Goal: Information Seeking & Learning: Learn about a topic

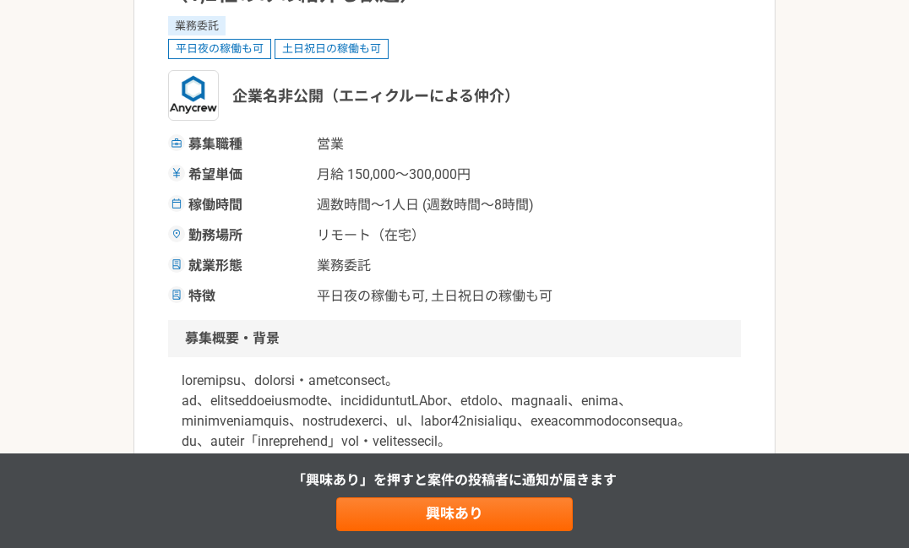
scroll to position [466, 0]
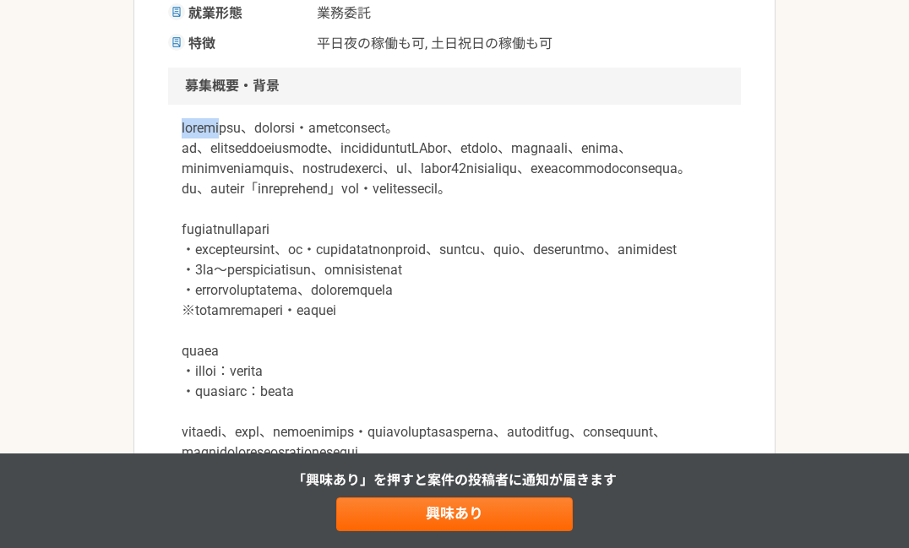
drag, startPoint x: 185, startPoint y: 134, endPoint x: 259, endPoint y: 134, distance: 73.5
click at [259, 134] on p at bounding box center [455, 503] width 546 height 771
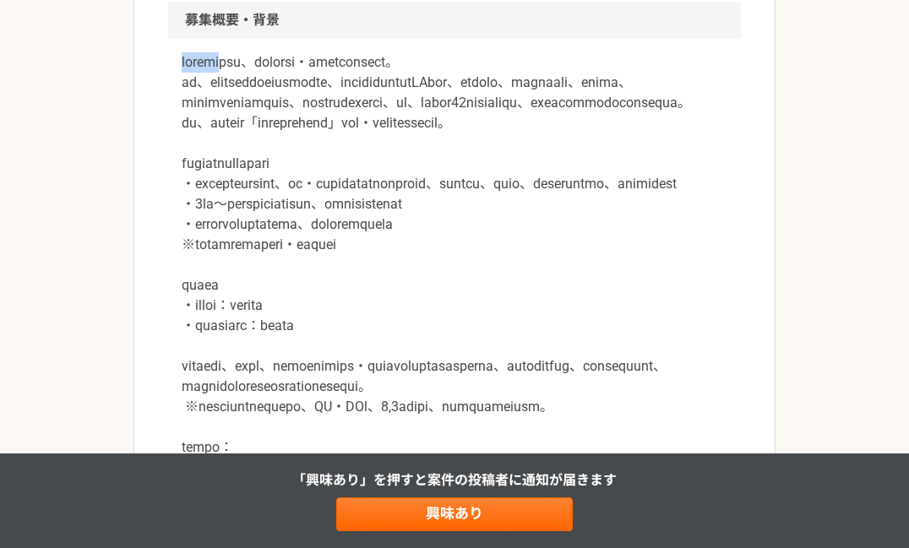
scroll to position [549, 0]
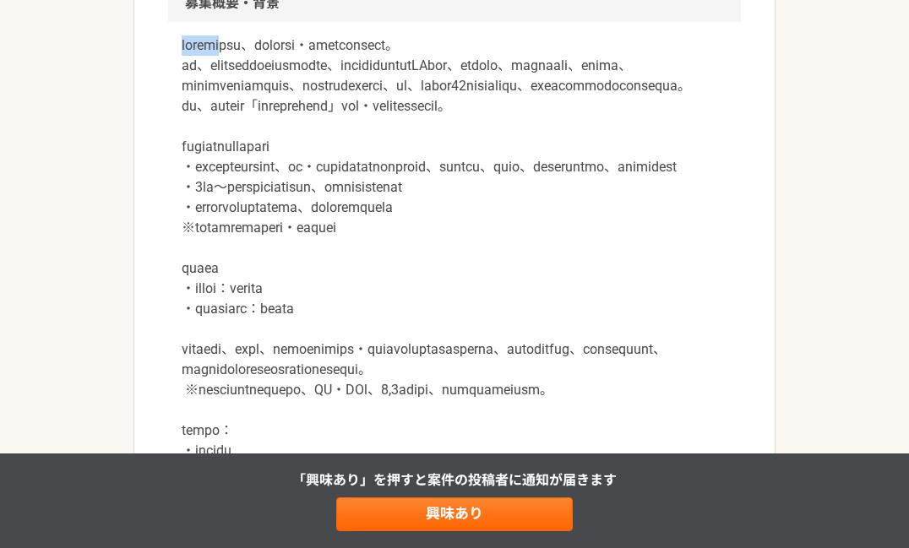
click at [253, 44] on p at bounding box center [455, 420] width 546 height 771
drag, startPoint x: 264, startPoint y: 48, endPoint x: 186, endPoint y: 46, distance: 78.6
click at [186, 46] on p at bounding box center [455, 420] width 546 height 771
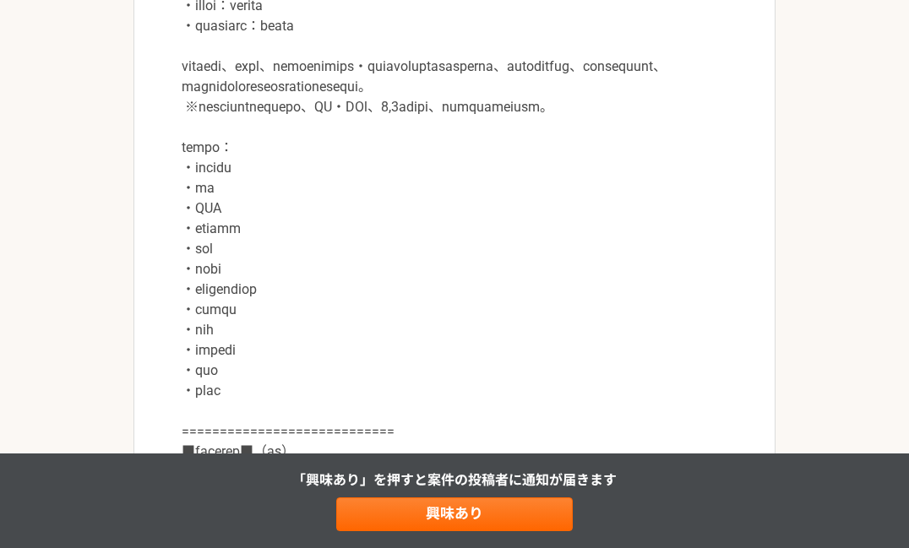
scroll to position [945, 0]
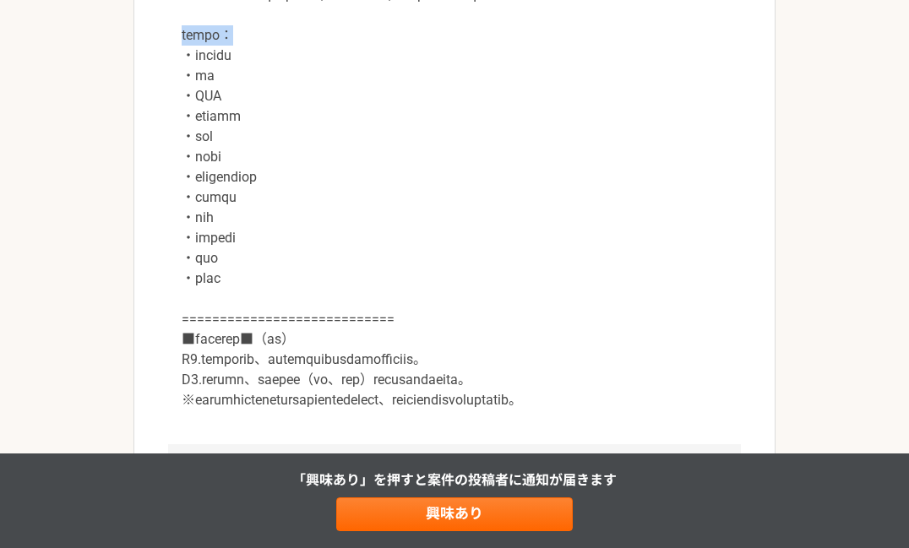
drag, startPoint x: 183, startPoint y: 131, endPoint x: 262, endPoint y: 133, distance: 78.6
click at [262, 133] on p at bounding box center [455, 25] width 546 height 771
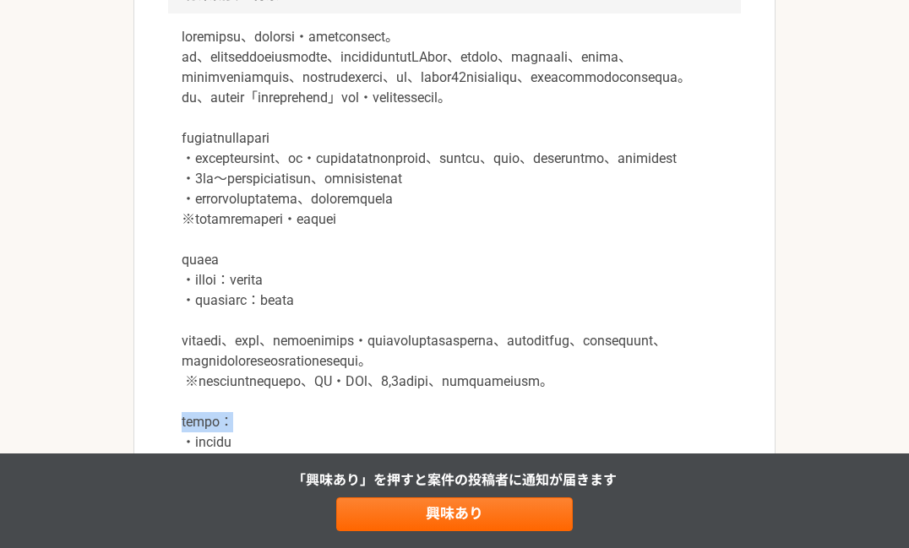
scroll to position [500, 0]
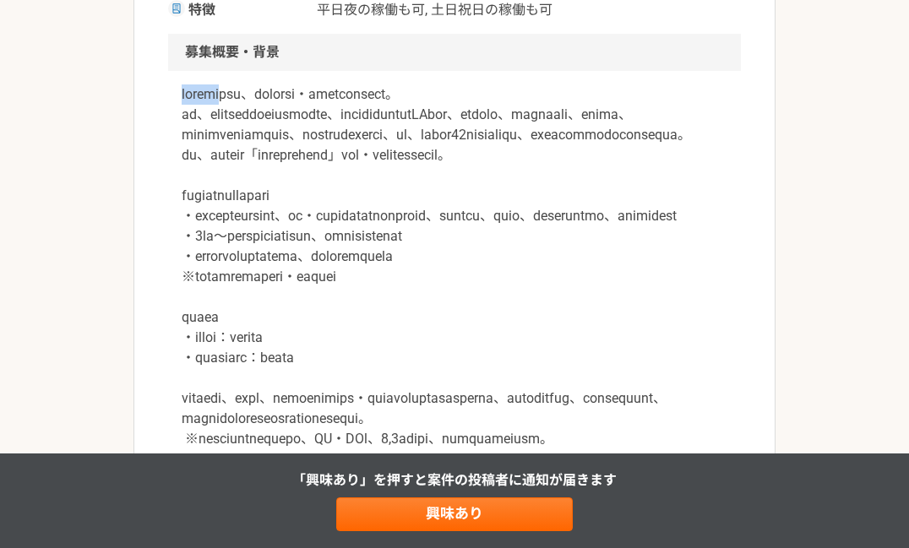
drag, startPoint x: 183, startPoint y: 95, endPoint x: 259, endPoint y: 94, distance: 76.1
click at [259, 94] on p at bounding box center [455, 470] width 546 height 771
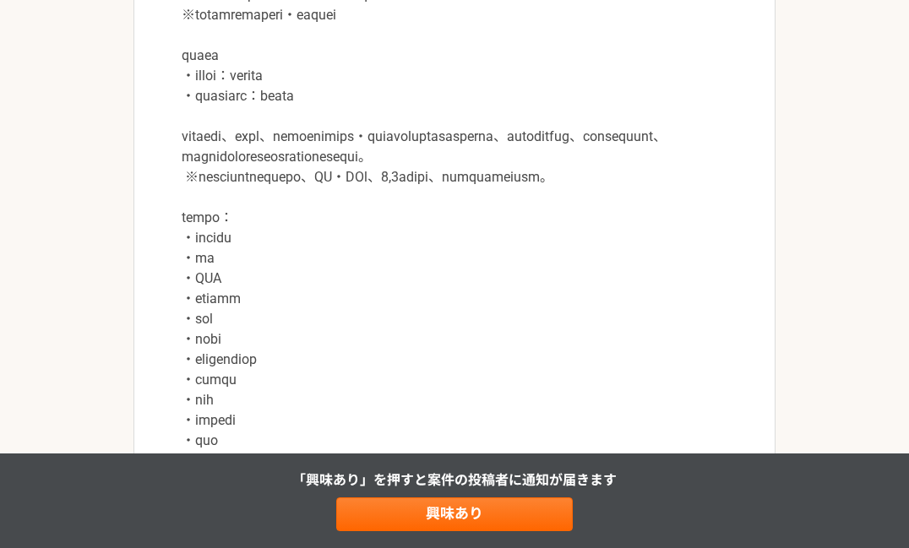
scroll to position [906, 0]
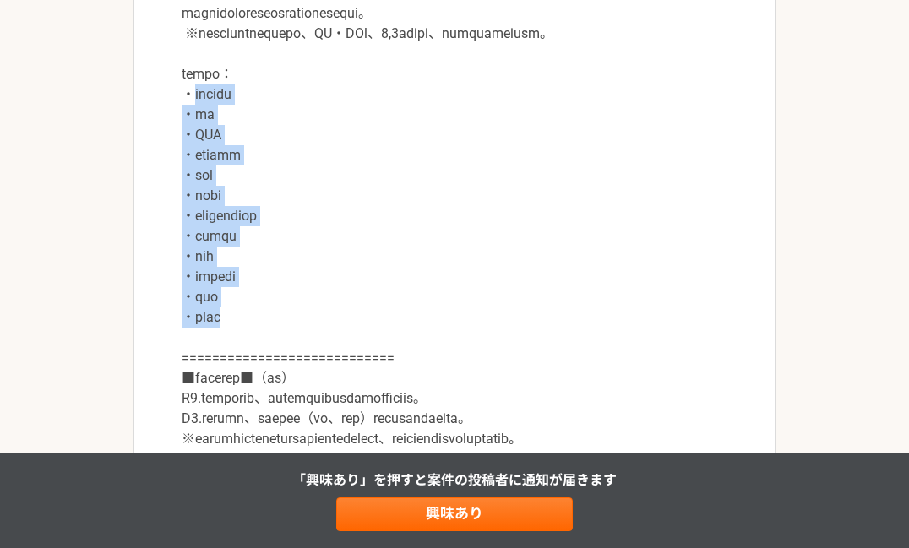
drag, startPoint x: 195, startPoint y: 196, endPoint x: 249, endPoint y: 413, distance: 223.8
click at [249, 413] on p at bounding box center [455, 64] width 546 height 771
drag, startPoint x: 249, startPoint y: 413, endPoint x: 157, endPoint y: 189, distance: 242.1
click at [157, 189] on article "営業 世界トップシェアを誇る工業用印刷機メーカー　営業顧問（1,2社のみの紹介も歓迎） 業務委託 平日夜の稼働も可 土日祝日の稼働も可 企業名非公開（エニィク…" at bounding box center [455, 535] width 642 height 2678
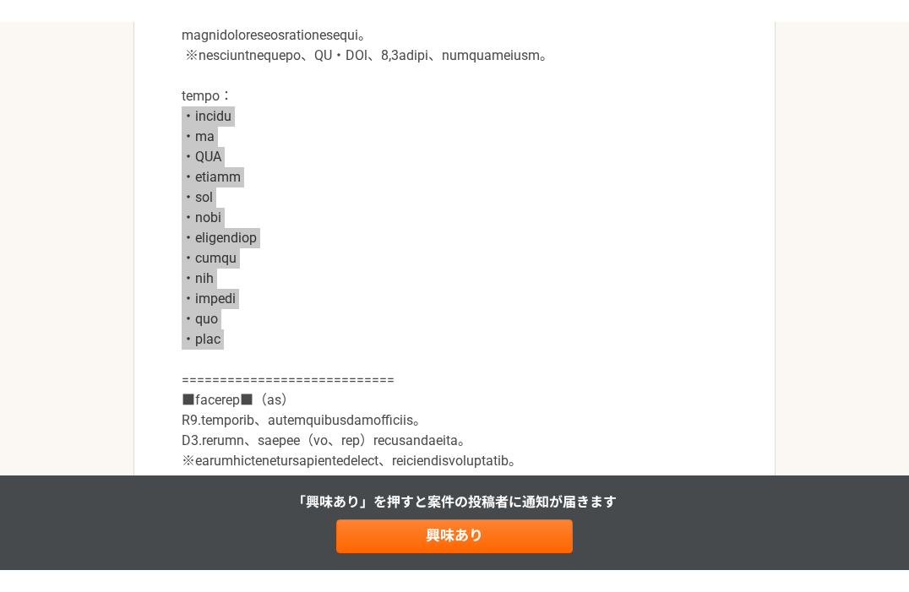
scroll to position [907, 0]
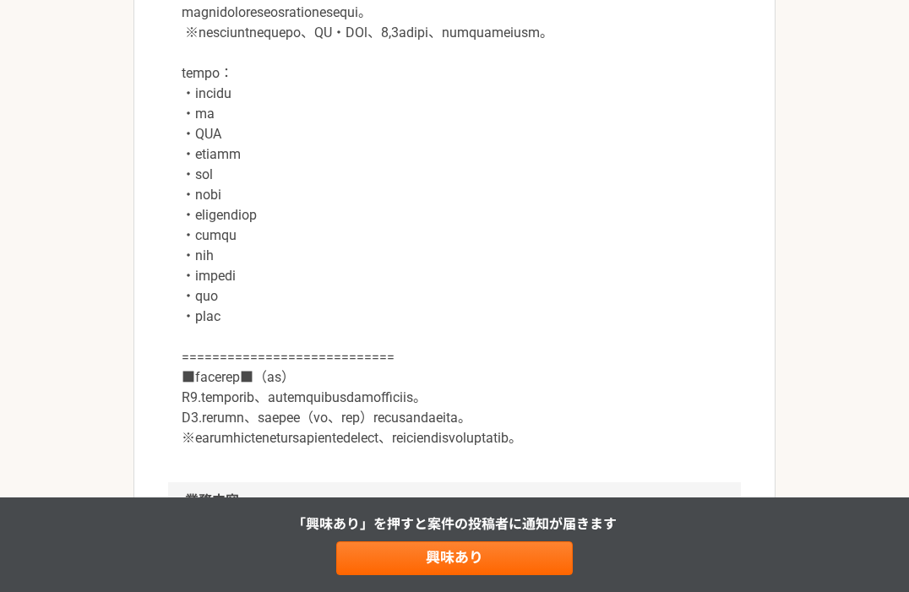
click at [300, 155] on p at bounding box center [455, 63] width 546 height 771
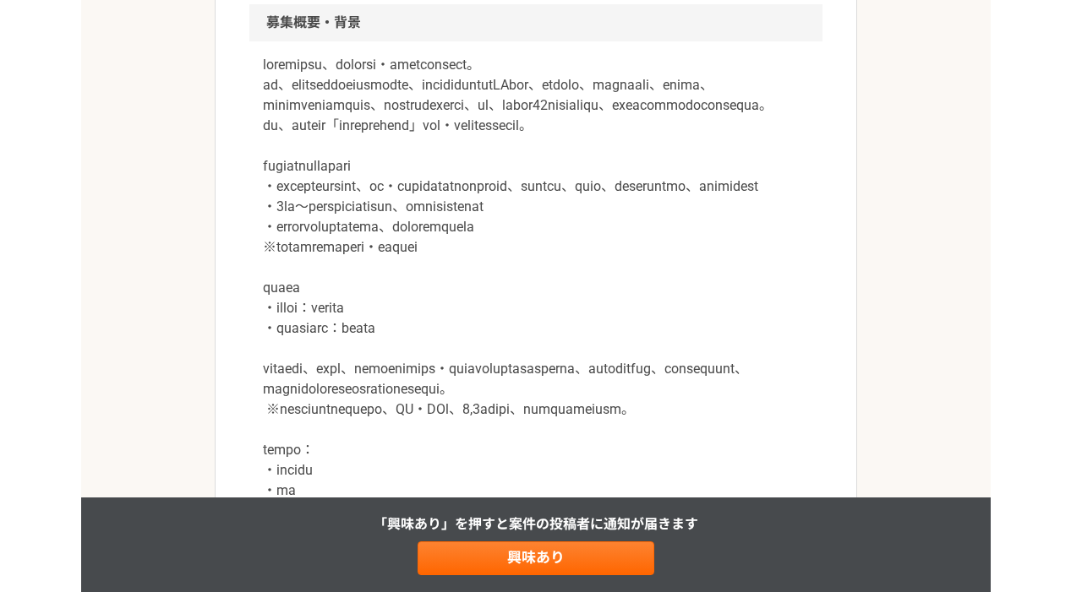
scroll to position [477, 0]
